Goal: Check status: Check status

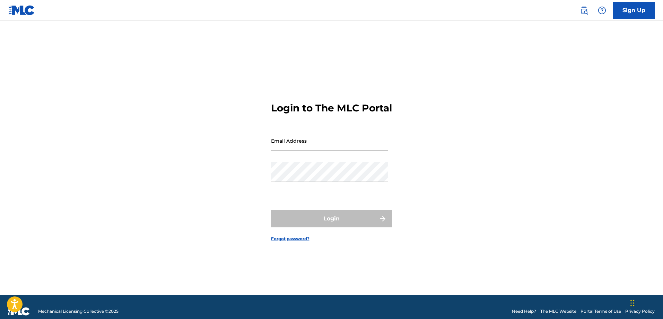
click at [286, 150] on input "Email Address" at bounding box center [329, 141] width 117 height 20
type input "[EMAIL_ADDRESS][DOMAIN_NAME]"
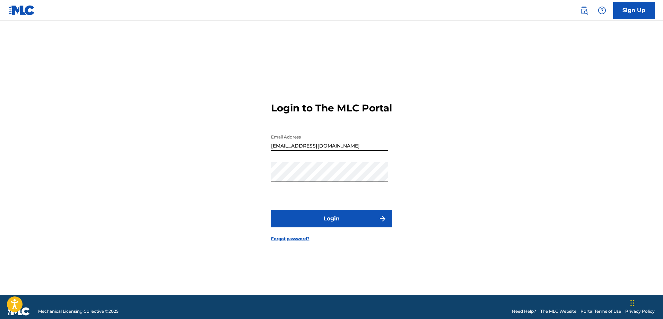
click at [331, 224] on button "Login" at bounding box center [331, 218] width 121 height 17
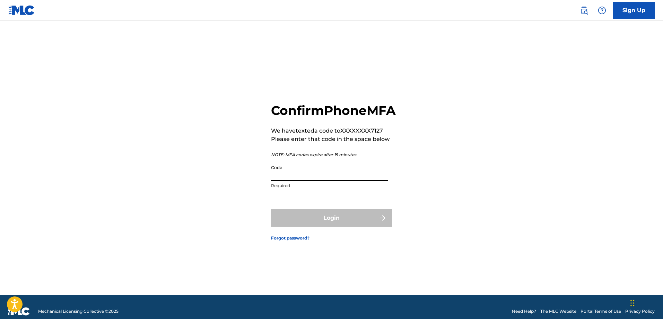
click at [298, 181] on input "Code" at bounding box center [329, 171] width 117 height 20
type input "616129"
click at [304, 225] on button "Login" at bounding box center [331, 217] width 121 height 17
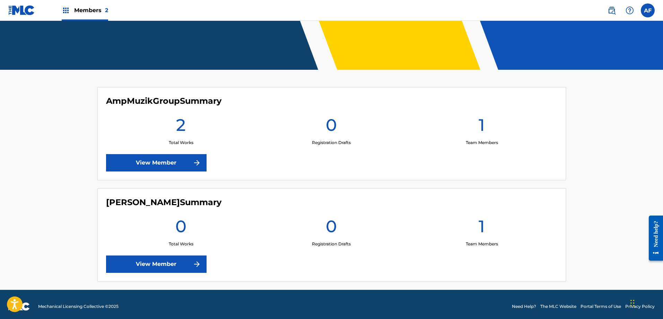
scroll to position [138, 0]
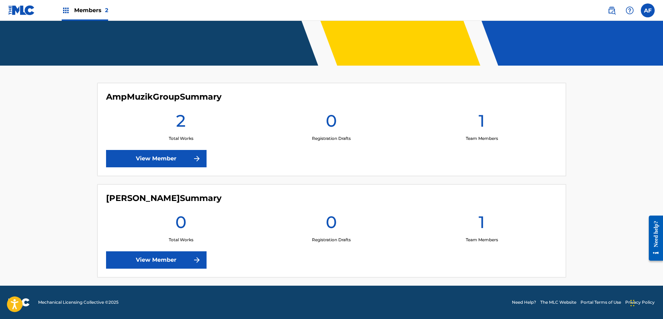
click at [173, 157] on link "View Member" at bounding box center [156, 158] width 101 height 17
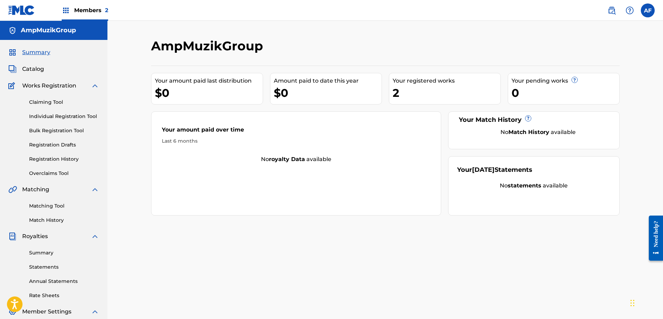
click at [90, 12] on span "Members 2" at bounding box center [91, 10] width 34 height 8
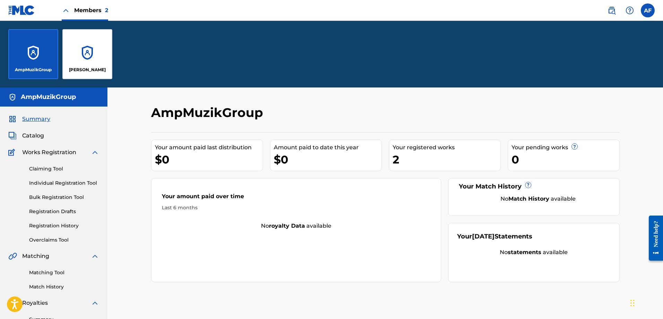
click at [36, 69] on p "AmpMuzikGroup" at bounding box center [33, 70] width 37 height 6
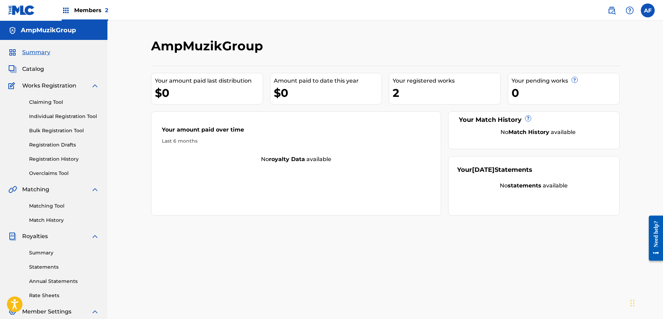
click at [30, 155] on link "Registration History" at bounding box center [64, 158] width 70 height 7
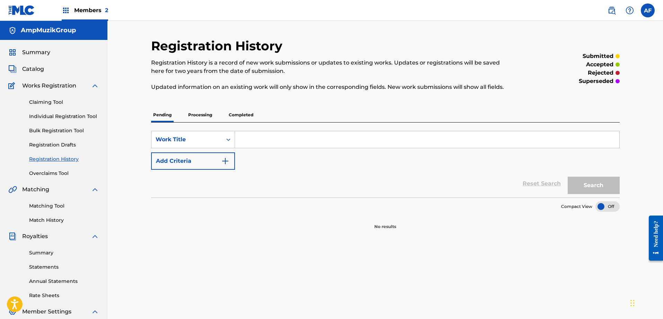
click at [198, 114] on p "Processing" at bounding box center [200, 114] width 28 height 15
